Goal: Navigation & Orientation: Find specific page/section

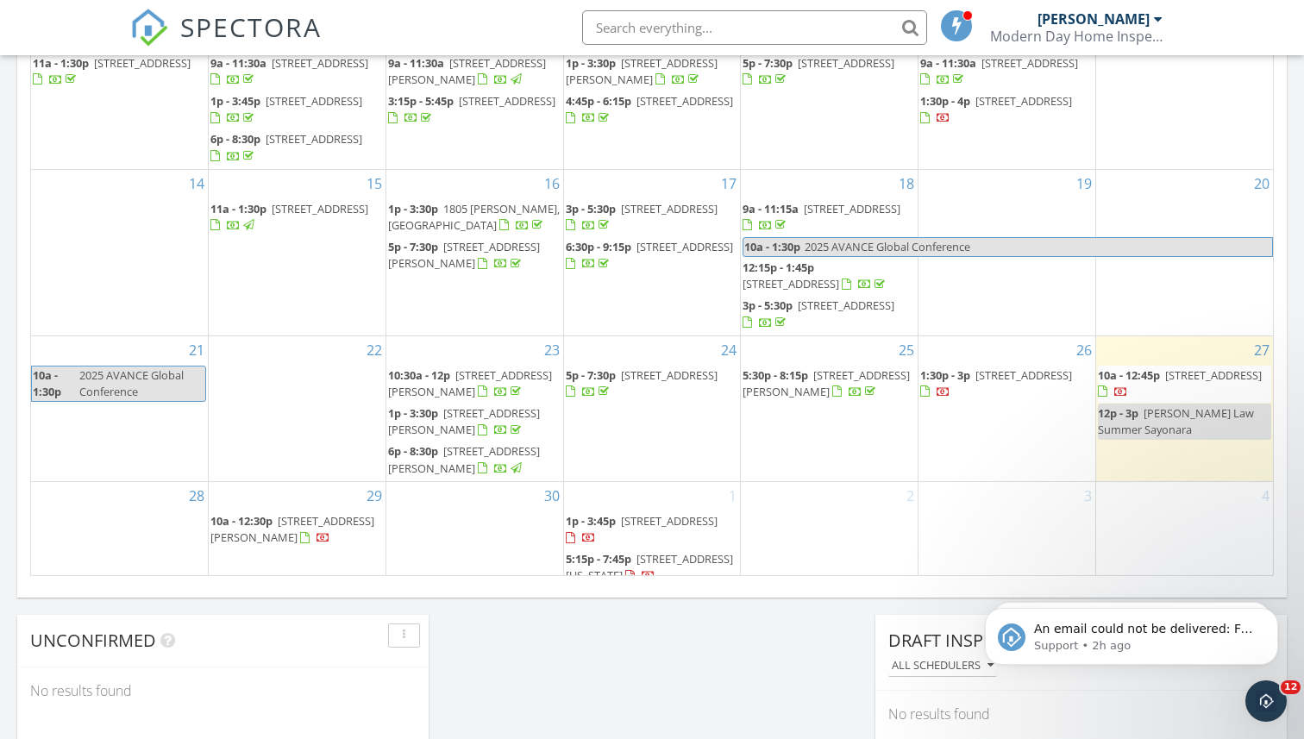
scroll to position [1570, 1304]
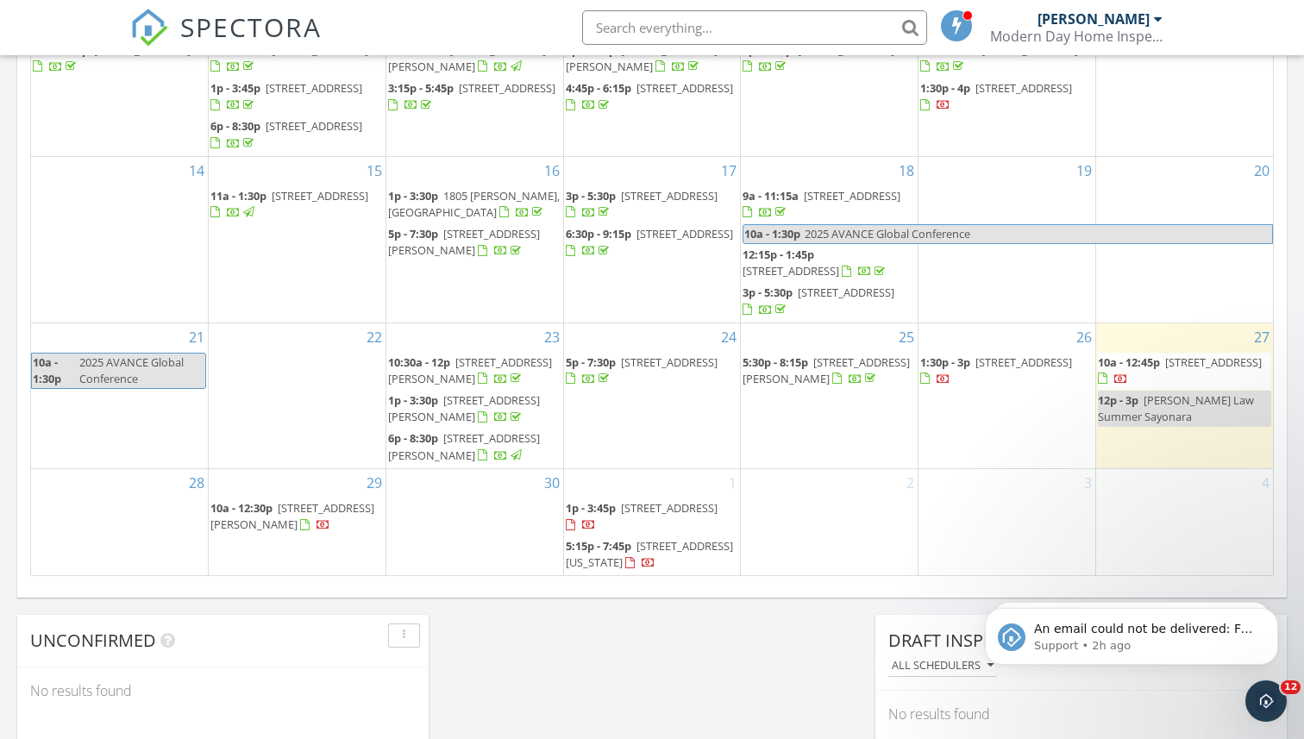
click at [633, 370] on span "109 Arrowhead Ln, Bolingbrook 60440" at bounding box center [669, 362] width 97 height 16
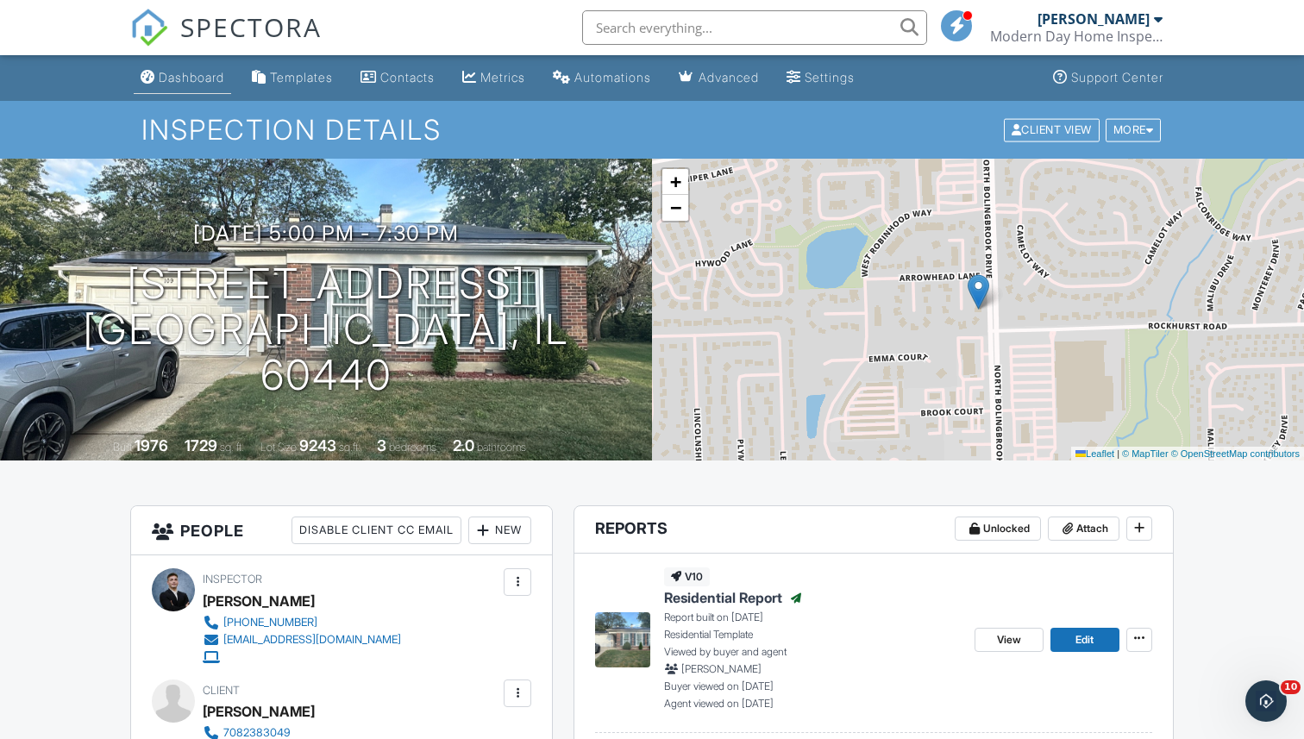
click at [151, 74] on div "Dashboard" at bounding box center [148, 77] width 15 height 14
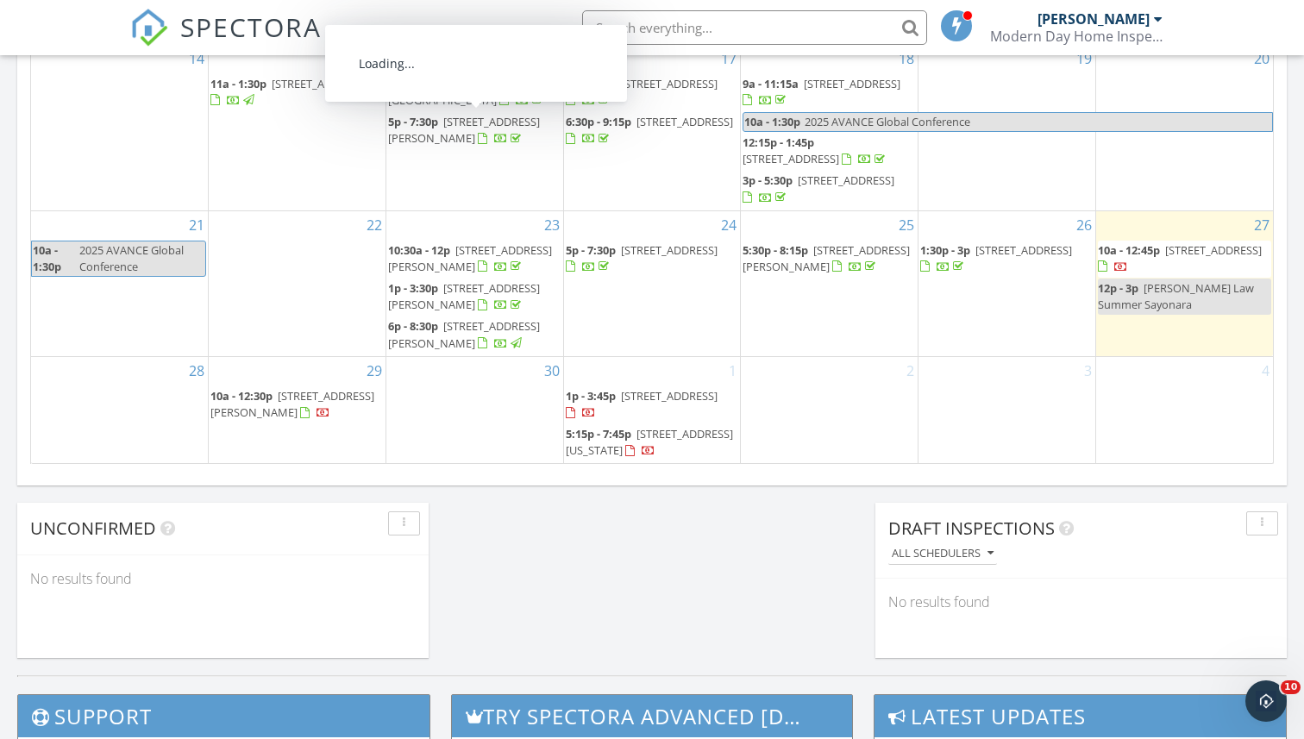
scroll to position [1132, 0]
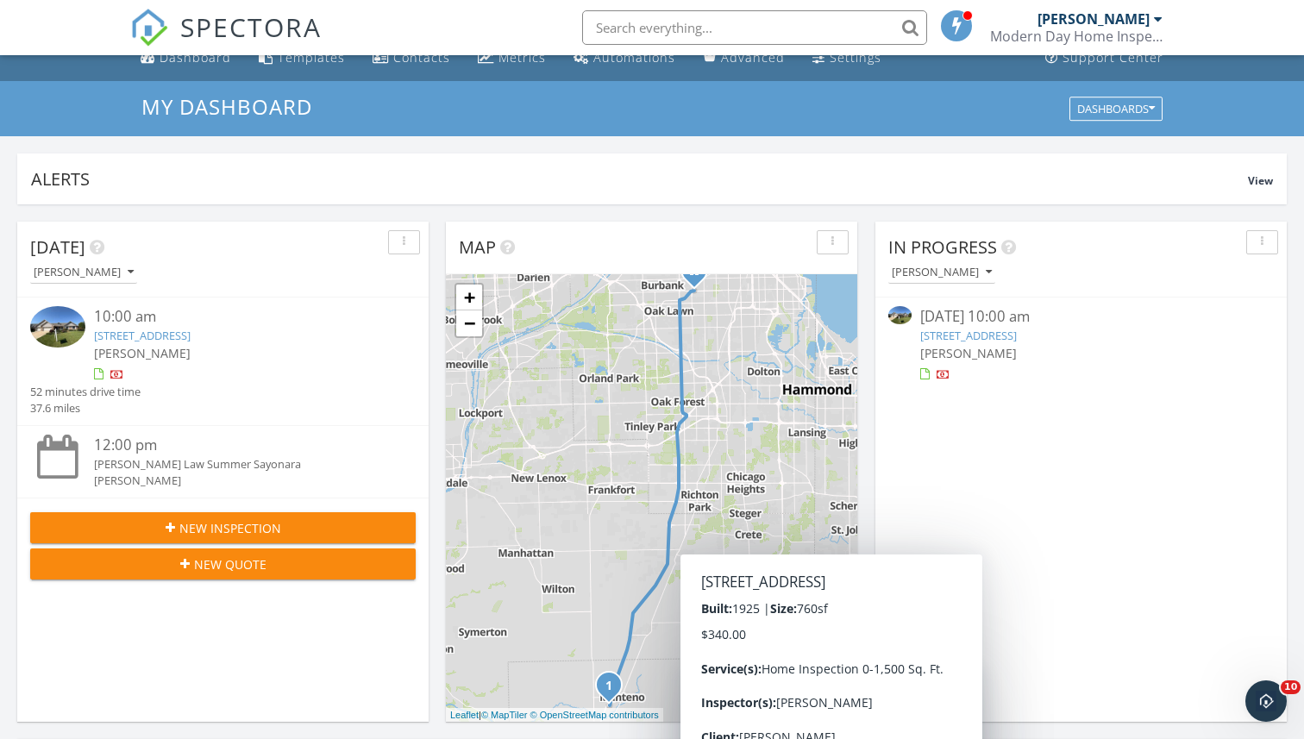
scroll to position [0, 0]
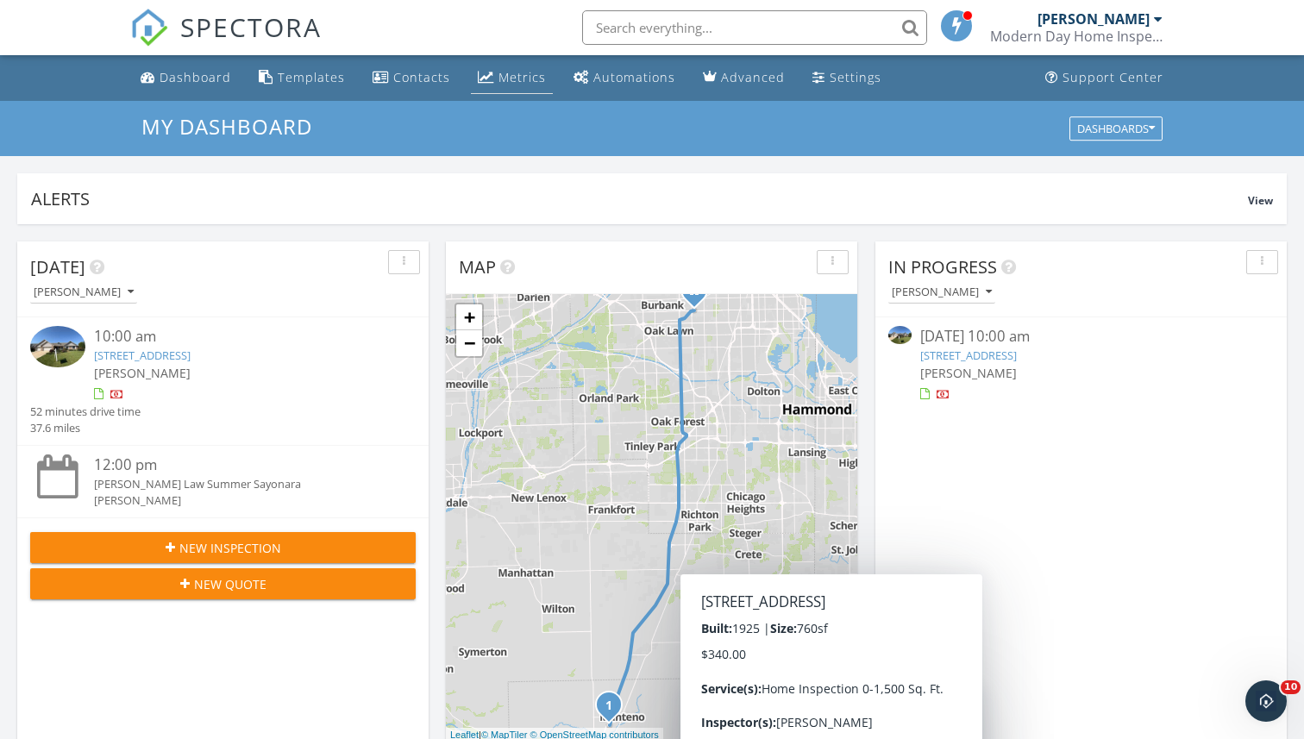
click at [514, 63] on link "Metrics" at bounding box center [512, 78] width 82 height 32
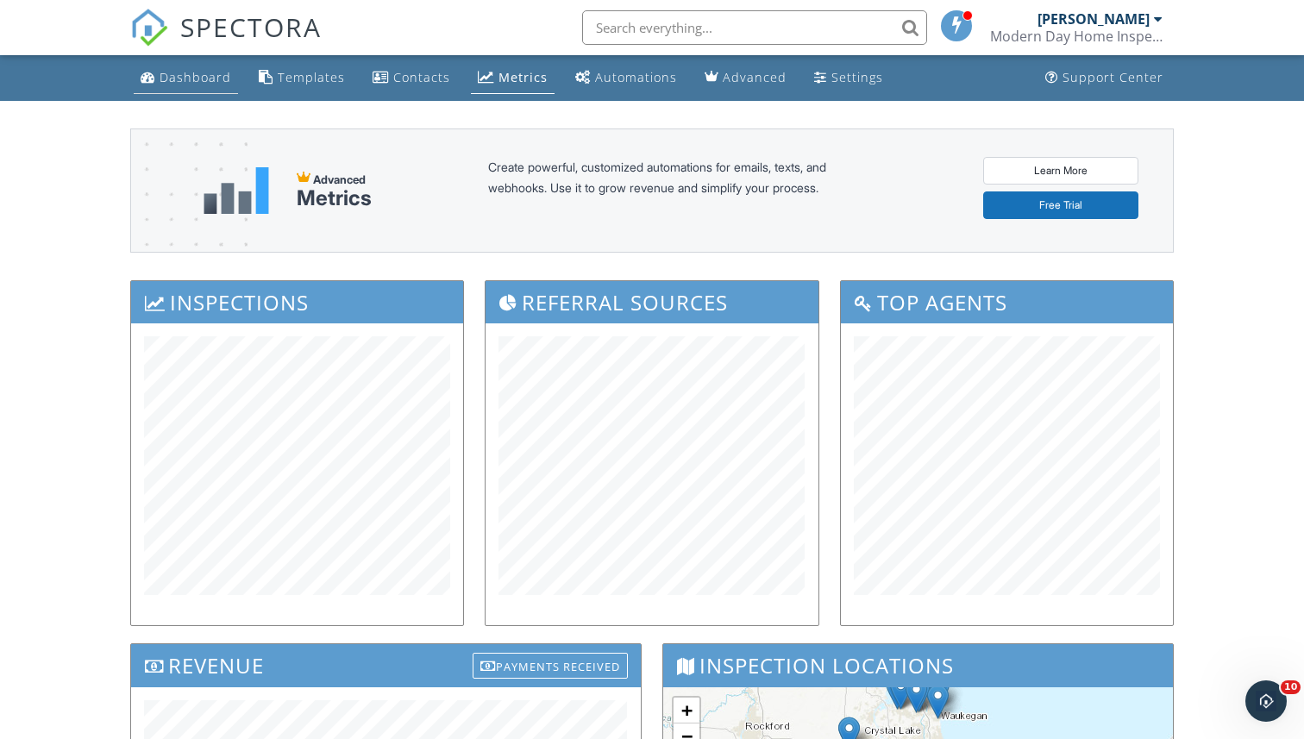
click at [195, 75] on div "Dashboard" at bounding box center [195, 77] width 72 height 16
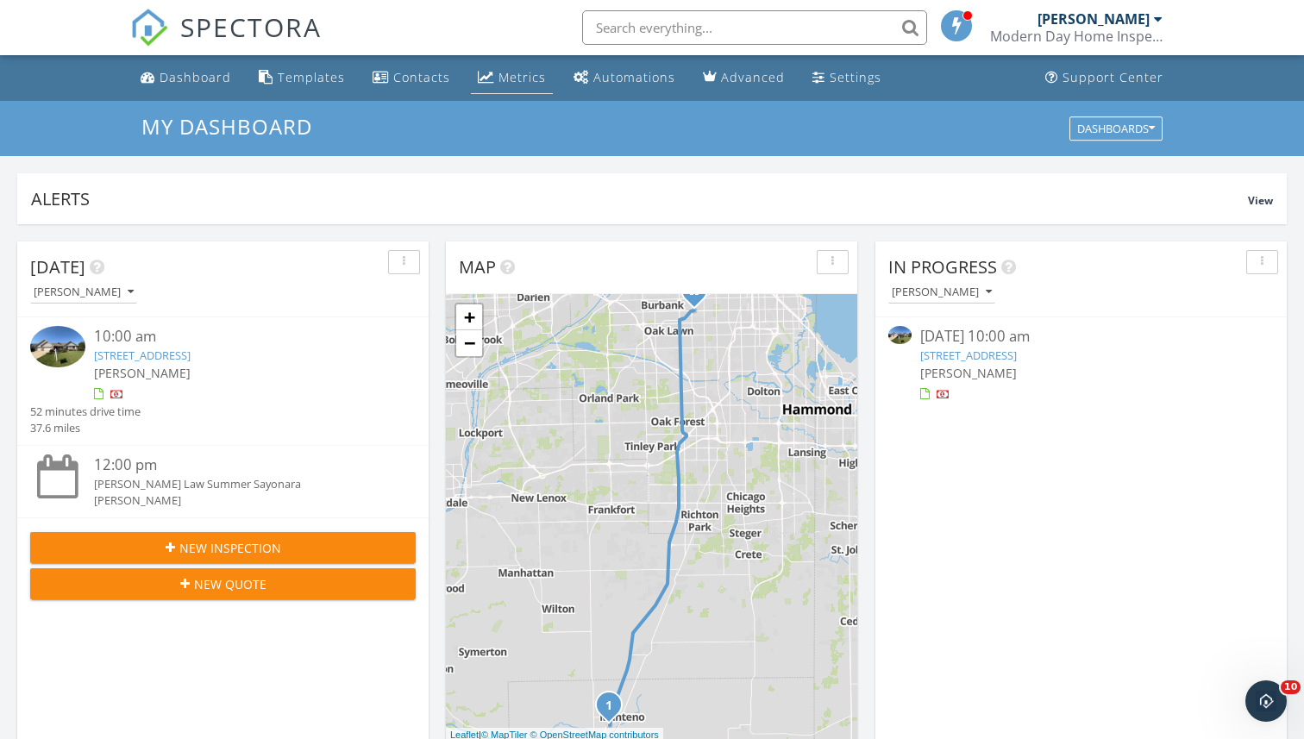
click at [507, 73] on div "Metrics" at bounding box center [521, 77] width 47 height 16
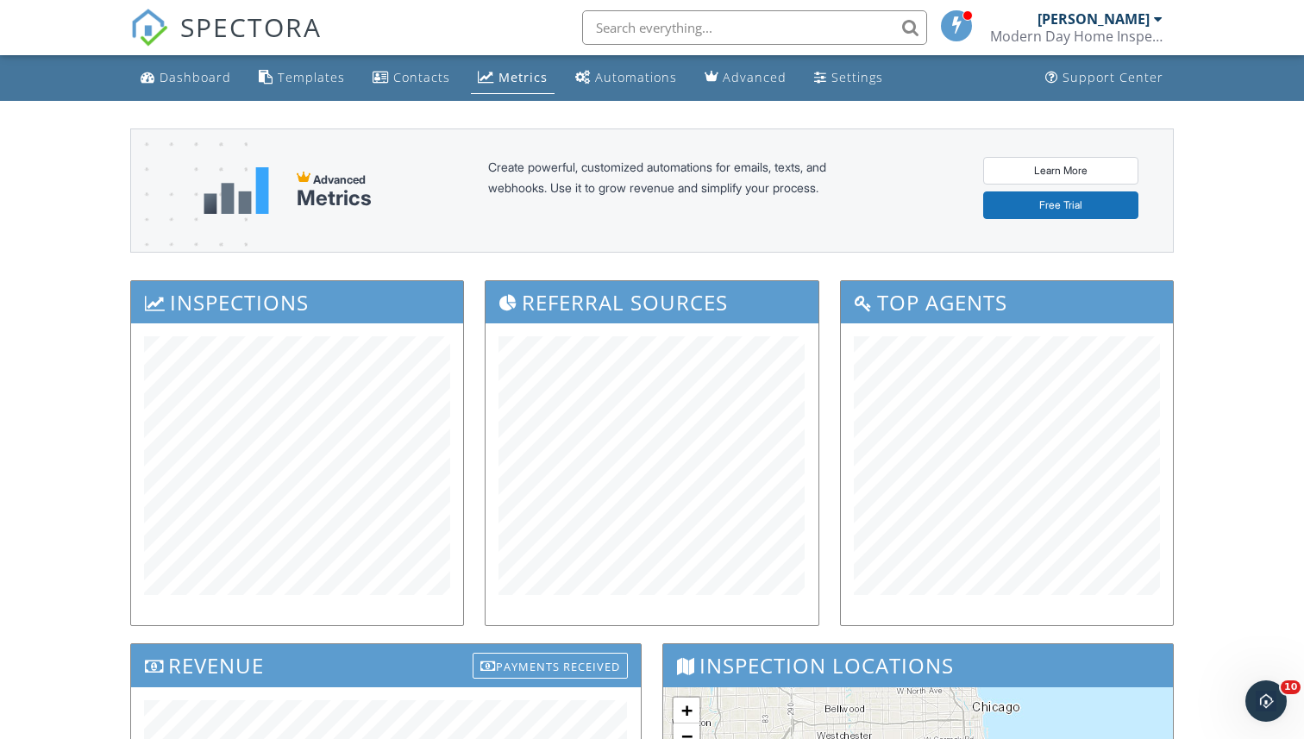
click at [486, 260] on div "Advanced Metrics Create powerful, customized automations for emails, texts, and…" at bounding box center [651, 712] width 1043 height 1223
